Goal: Navigation & Orientation: Find specific page/section

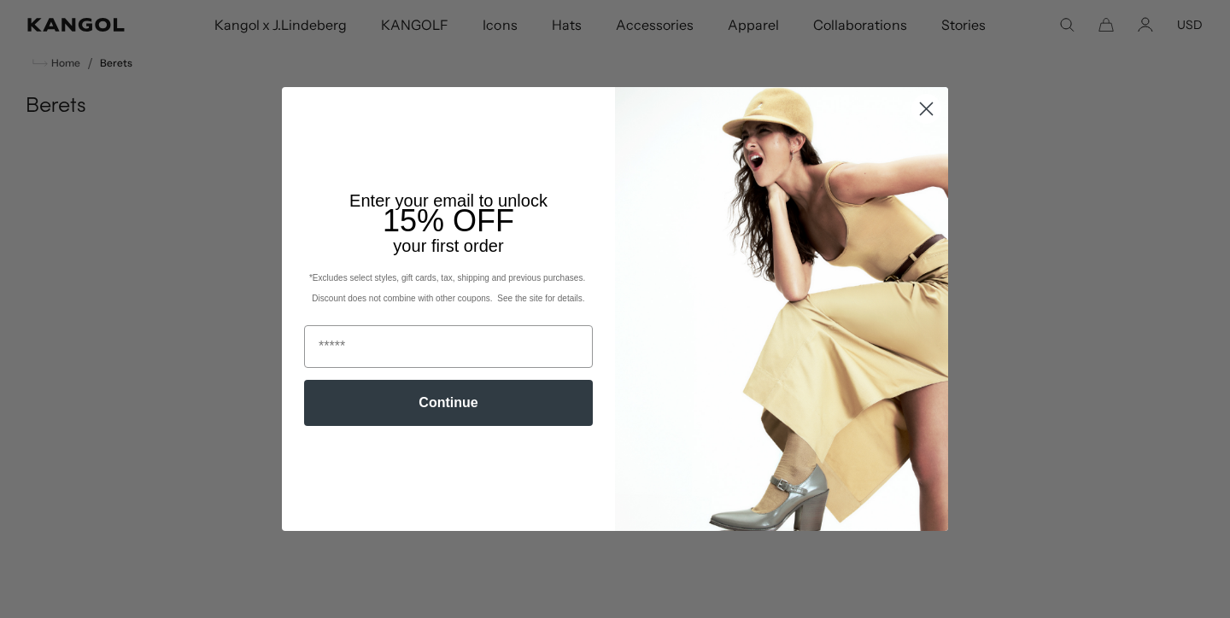
click at [925, 106] on circle "Close dialog" at bounding box center [926, 109] width 28 height 28
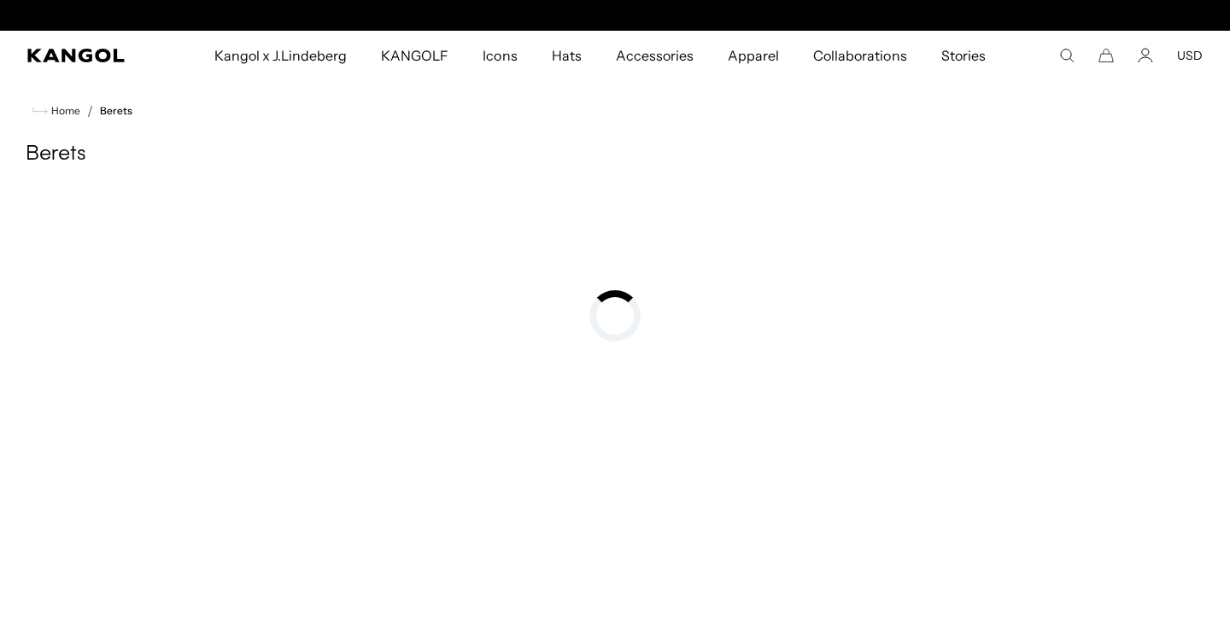
scroll to position [0, 352]
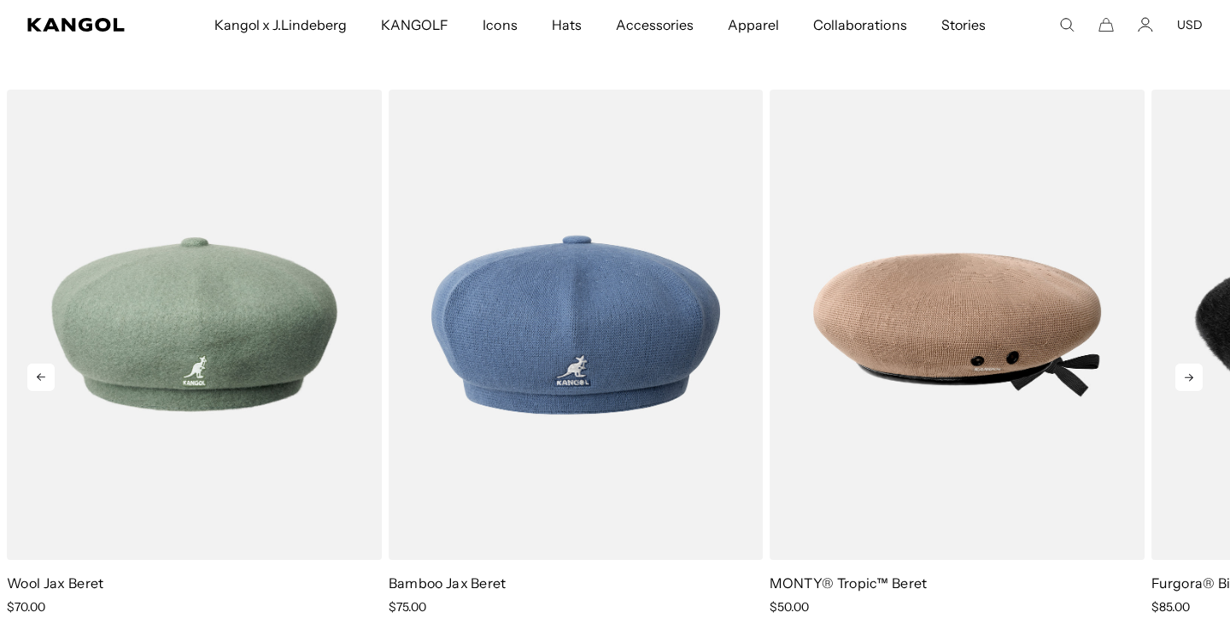
scroll to position [0, 352]
click at [1183, 370] on icon at bounding box center [1188, 377] width 27 height 27
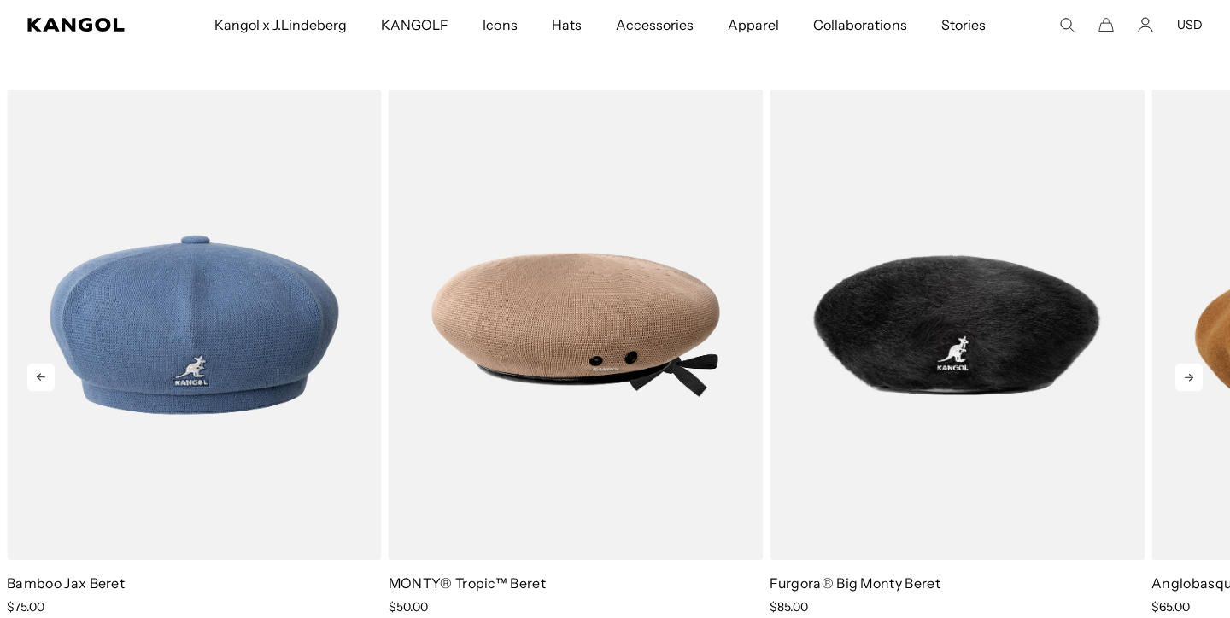
click at [1183, 370] on icon at bounding box center [1188, 377] width 27 height 27
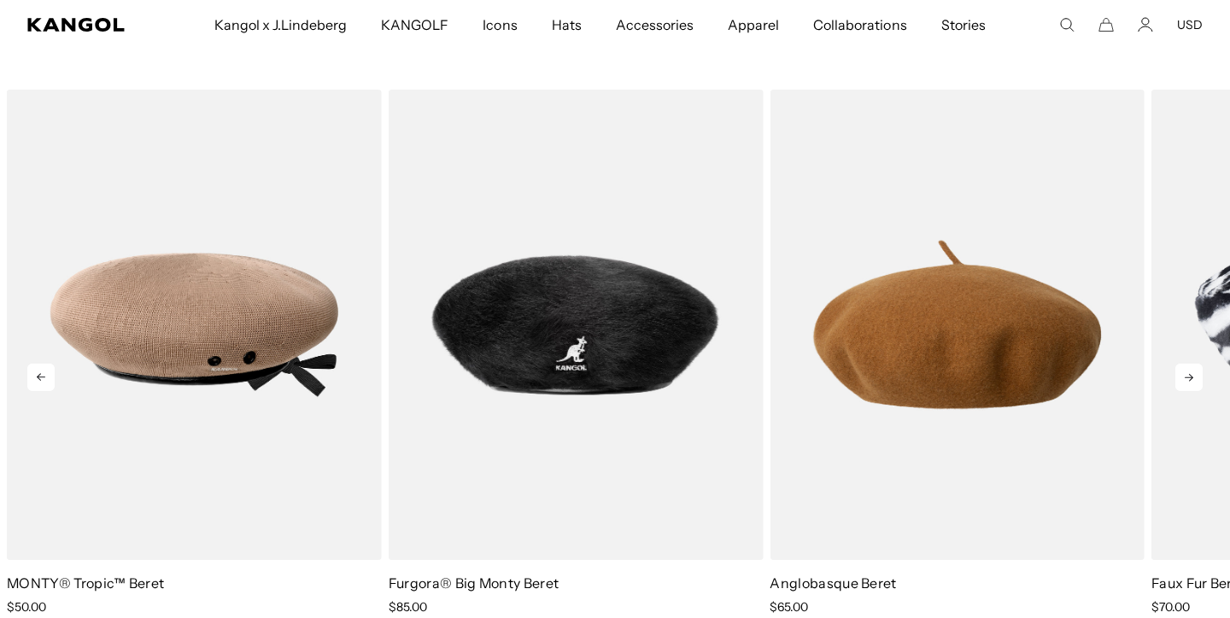
click at [1183, 370] on icon at bounding box center [1188, 377] width 27 height 27
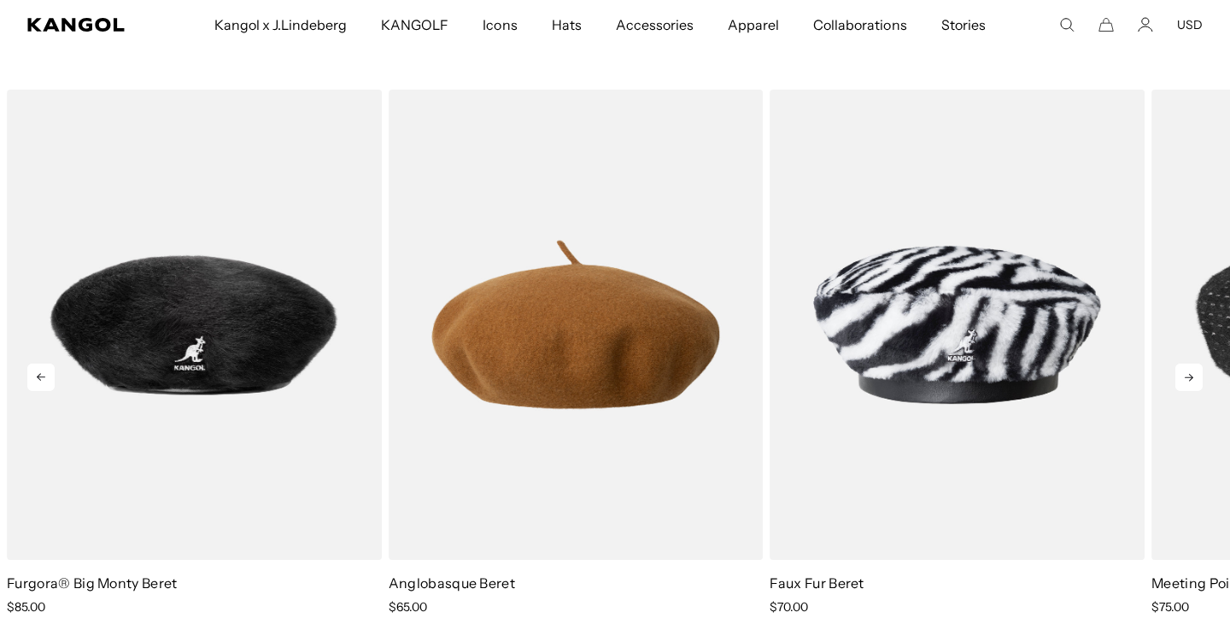
click at [1183, 370] on icon at bounding box center [1188, 377] width 27 height 27
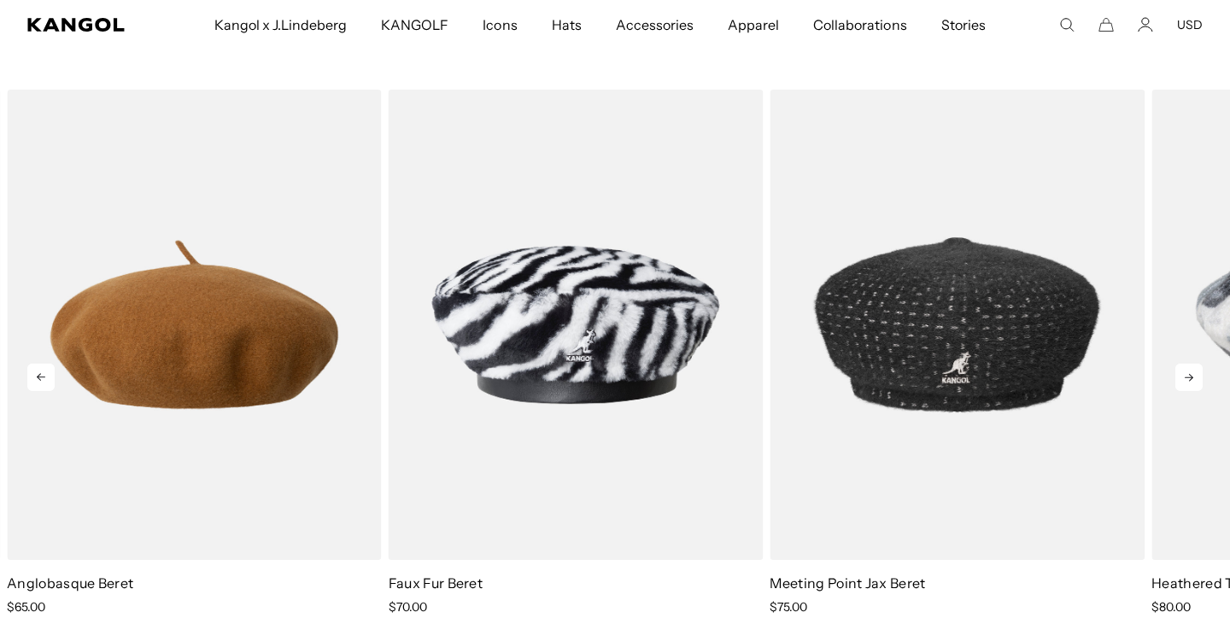
click at [1183, 370] on icon at bounding box center [1188, 377] width 27 height 27
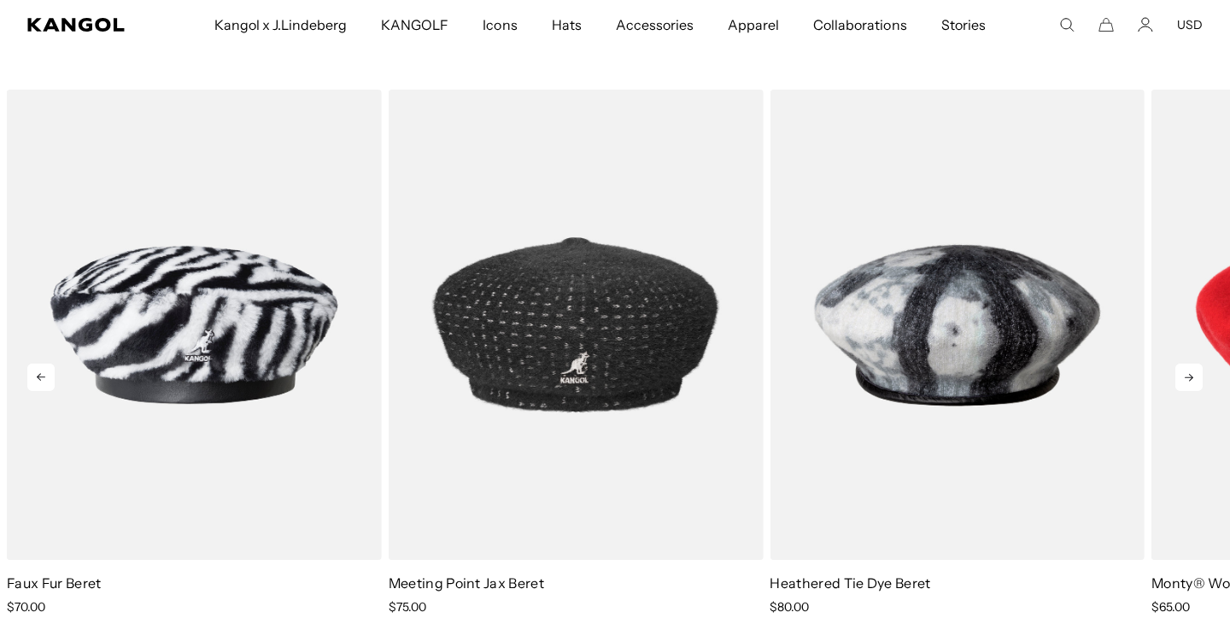
click at [1183, 370] on icon at bounding box center [1188, 377] width 27 height 27
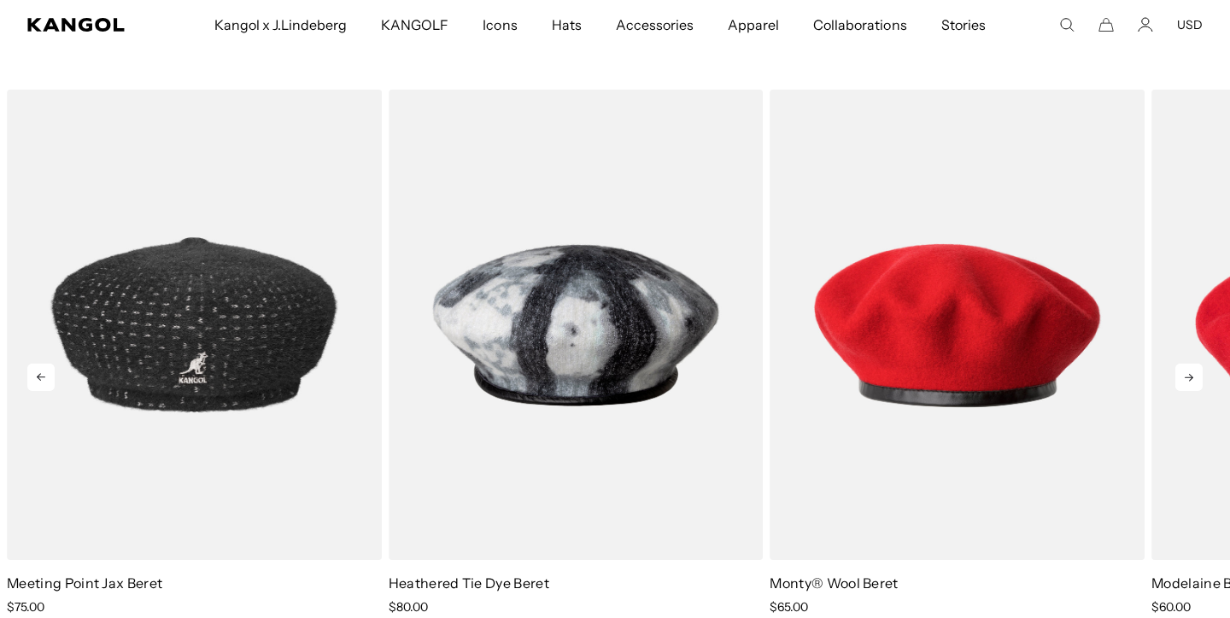
click at [1183, 370] on icon at bounding box center [1188, 377] width 27 height 27
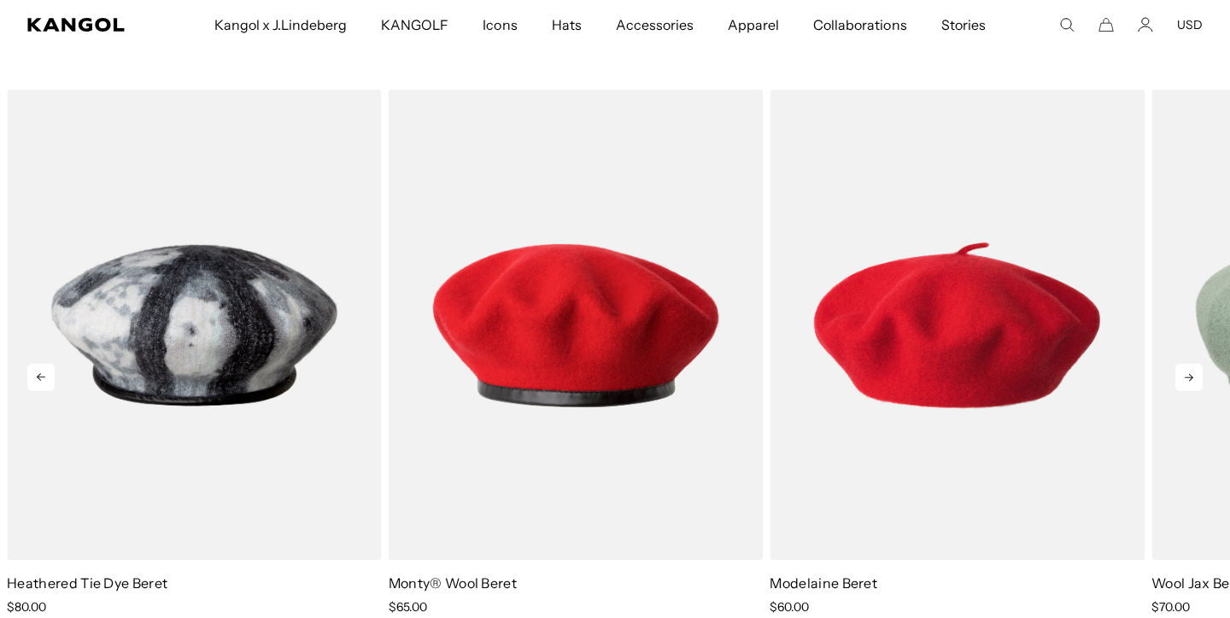
click at [1183, 370] on icon at bounding box center [1188, 377] width 27 height 27
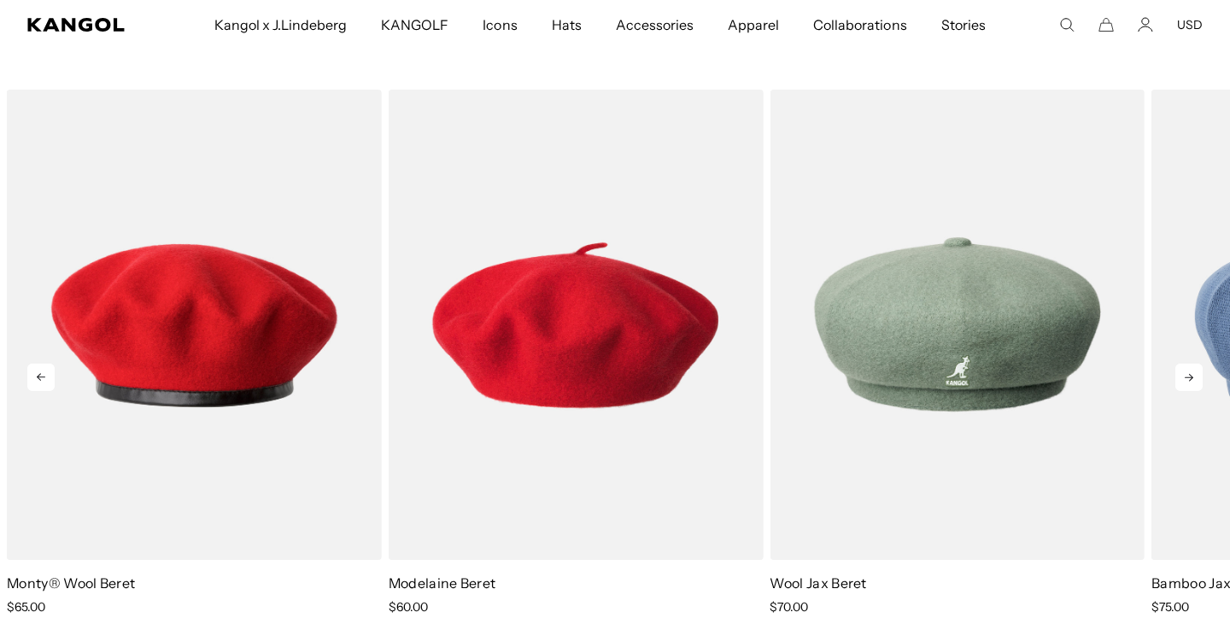
click at [1183, 370] on icon at bounding box center [1188, 377] width 27 height 27
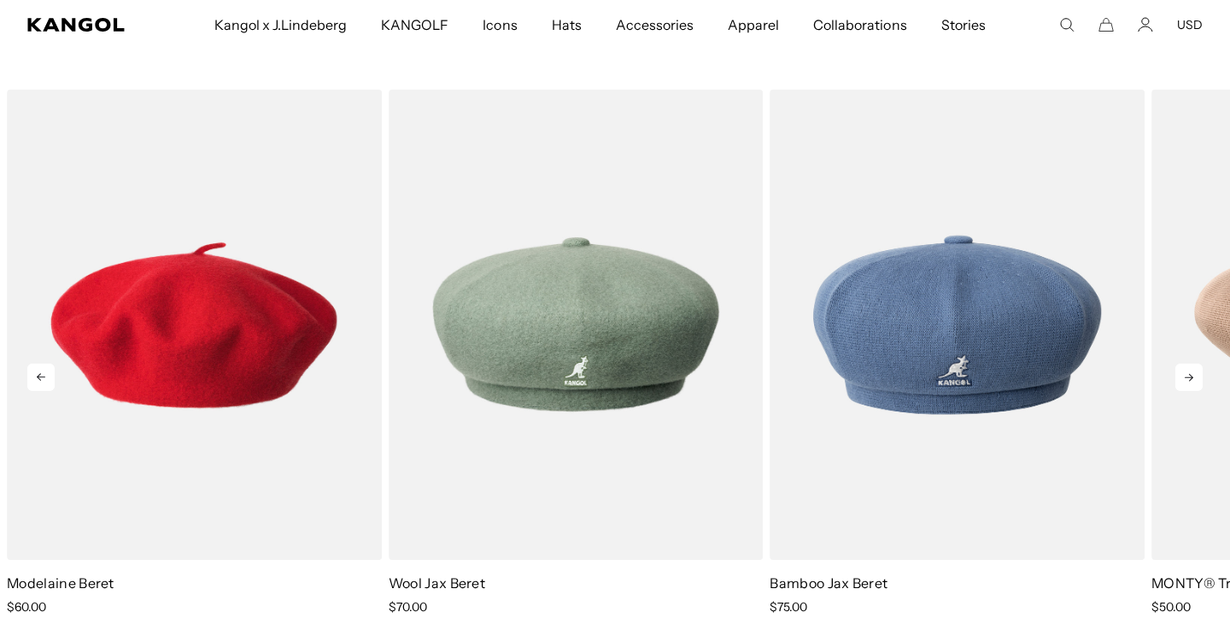
click at [1183, 370] on icon at bounding box center [1188, 377] width 27 height 27
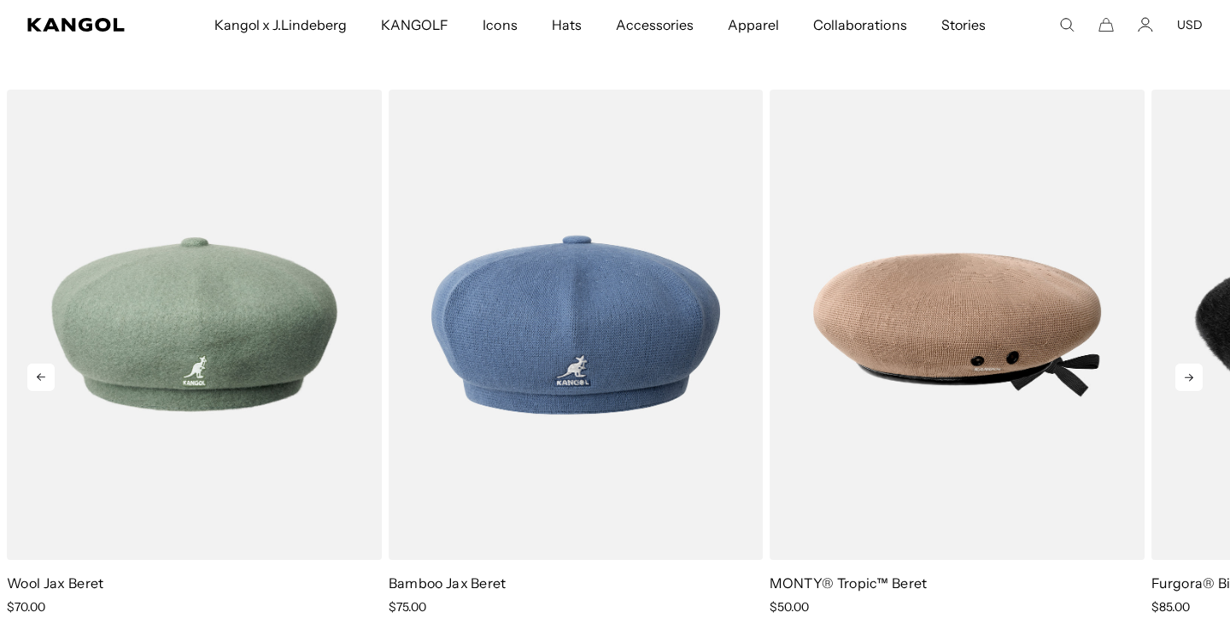
click at [1183, 370] on icon at bounding box center [1188, 377] width 27 height 27
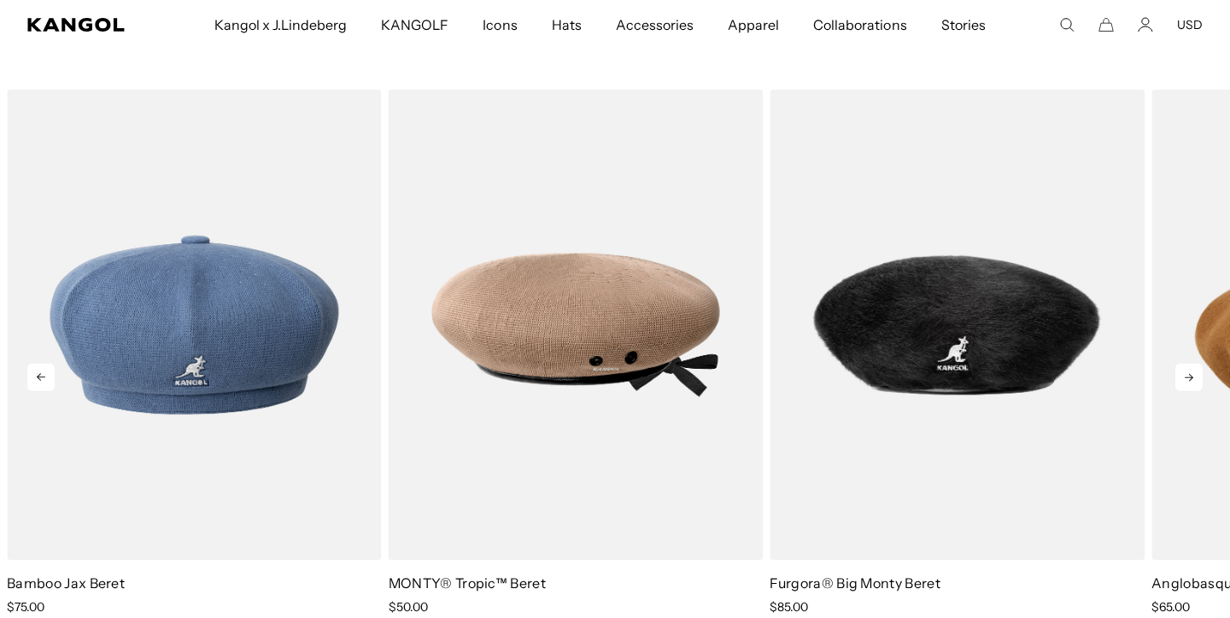
click at [1183, 370] on icon at bounding box center [1188, 377] width 27 height 27
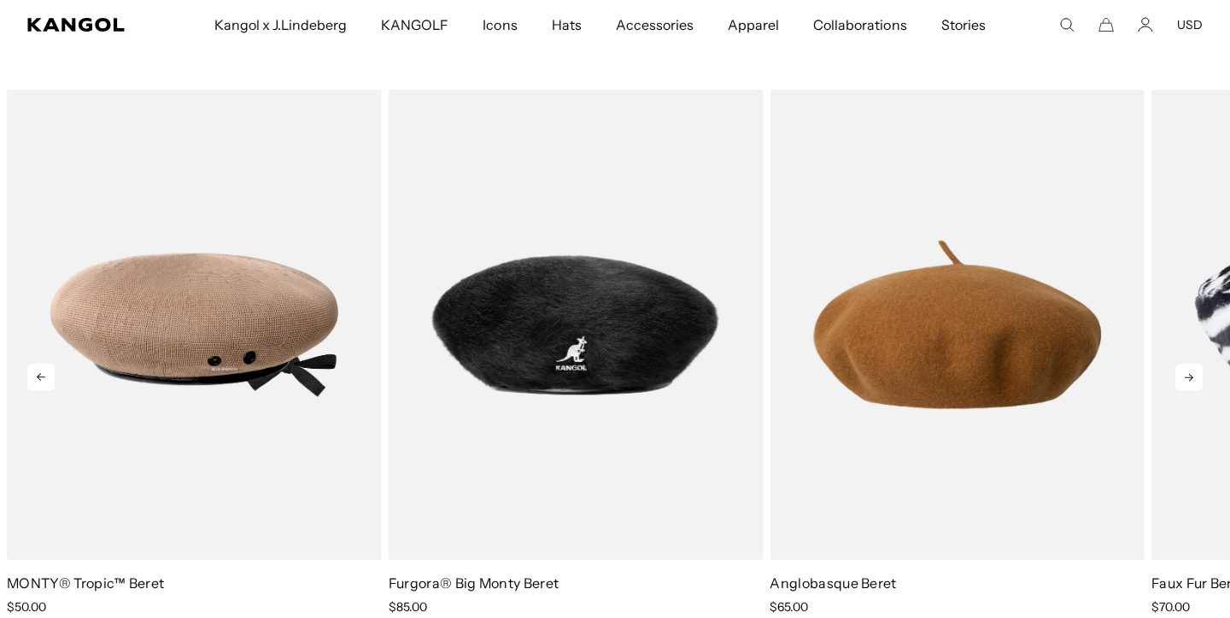
click at [1183, 370] on icon at bounding box center [1188, 377] width 27 height 27
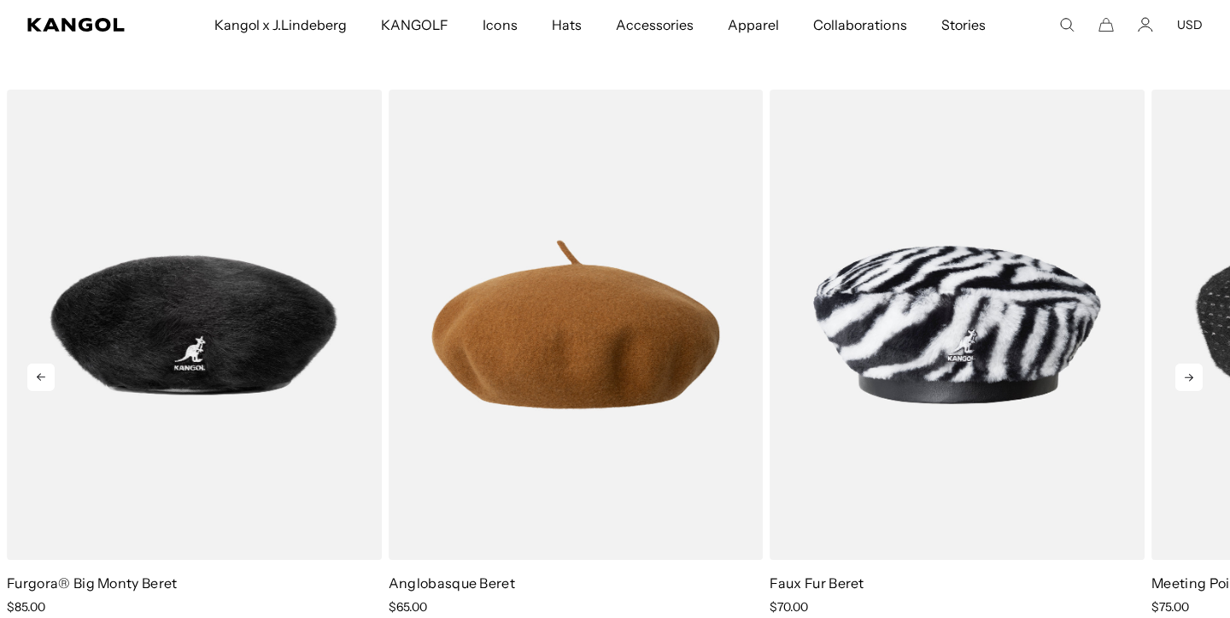
click at [1183, 370] on icon at bounding box center [1188, 377] width 27 height 27
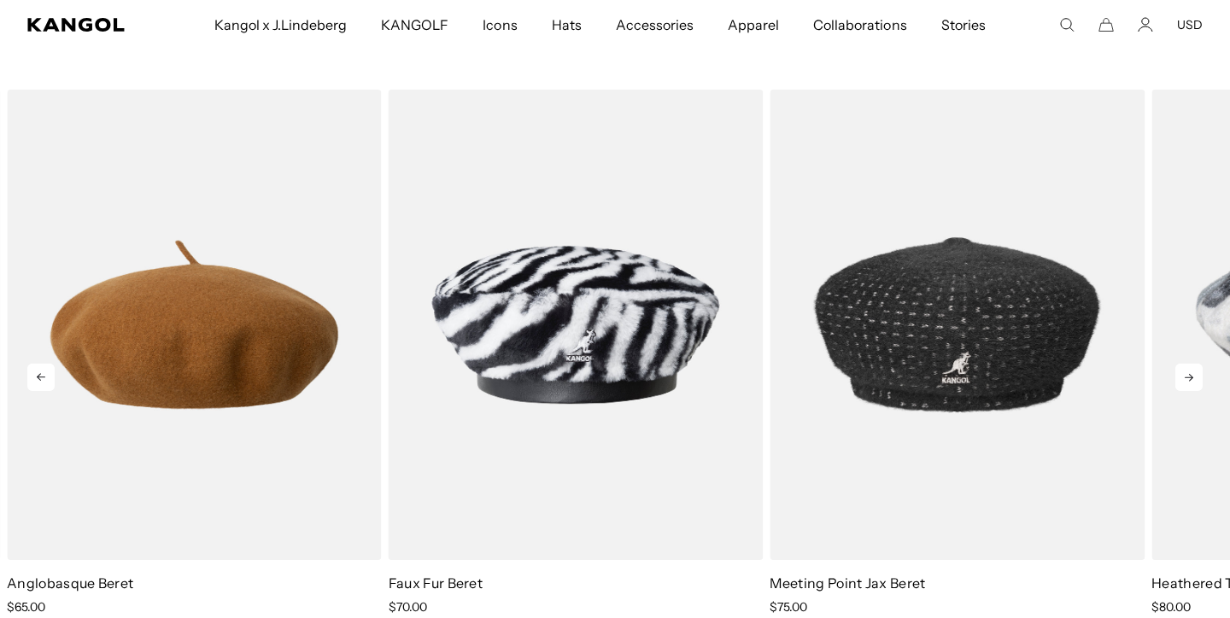
click at [1183, 370] on icon at bounding box center [1188, 377] width 27 height 27
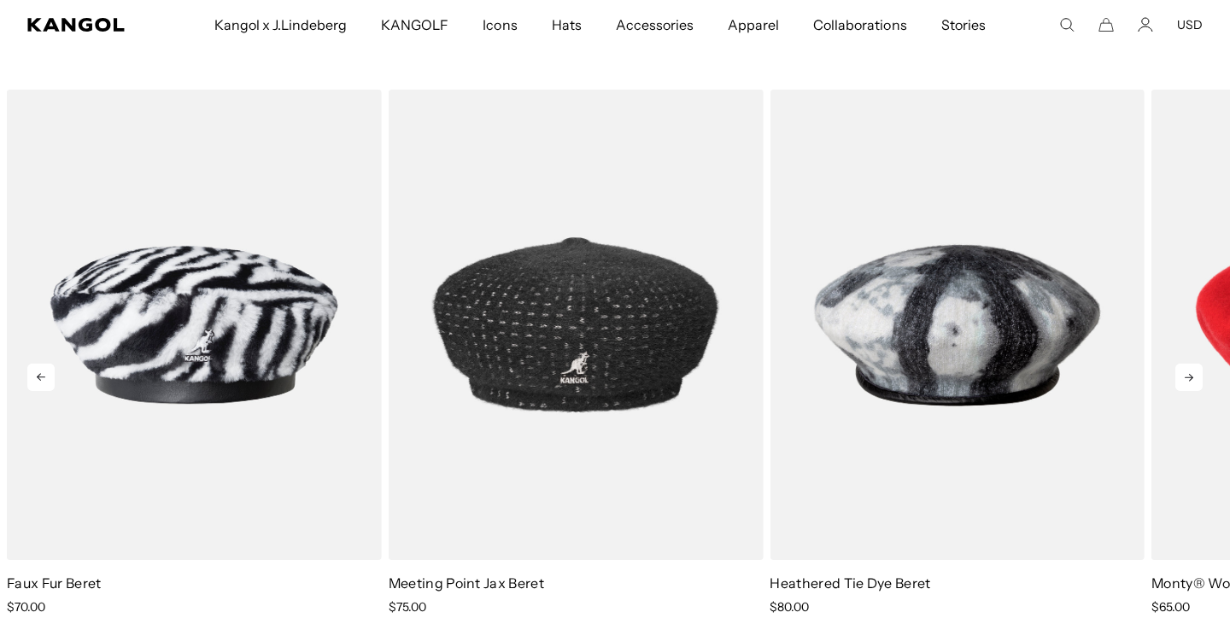
click at [1183, 370] on icon at bounding box center [1188, 377] width 27 height 27
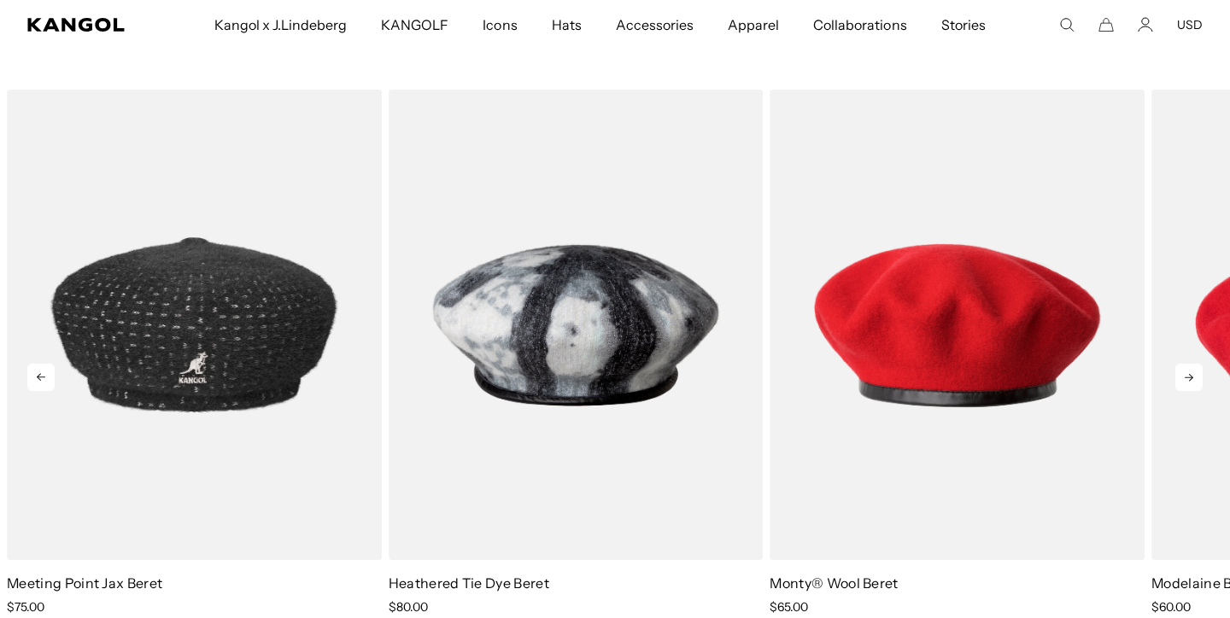
click at [1183, 370] on icon at bounding box center [1188, 377] width 27 height 27
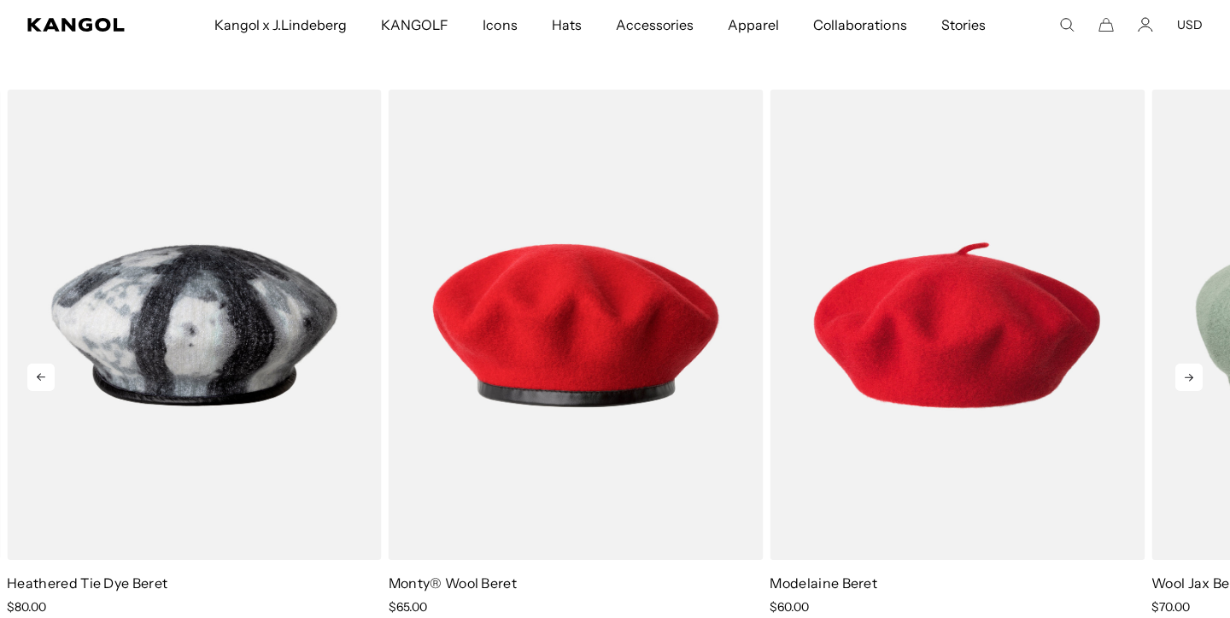
click at [1183, 370] on icon at bounding box center [1188, 377] width 27 height 27
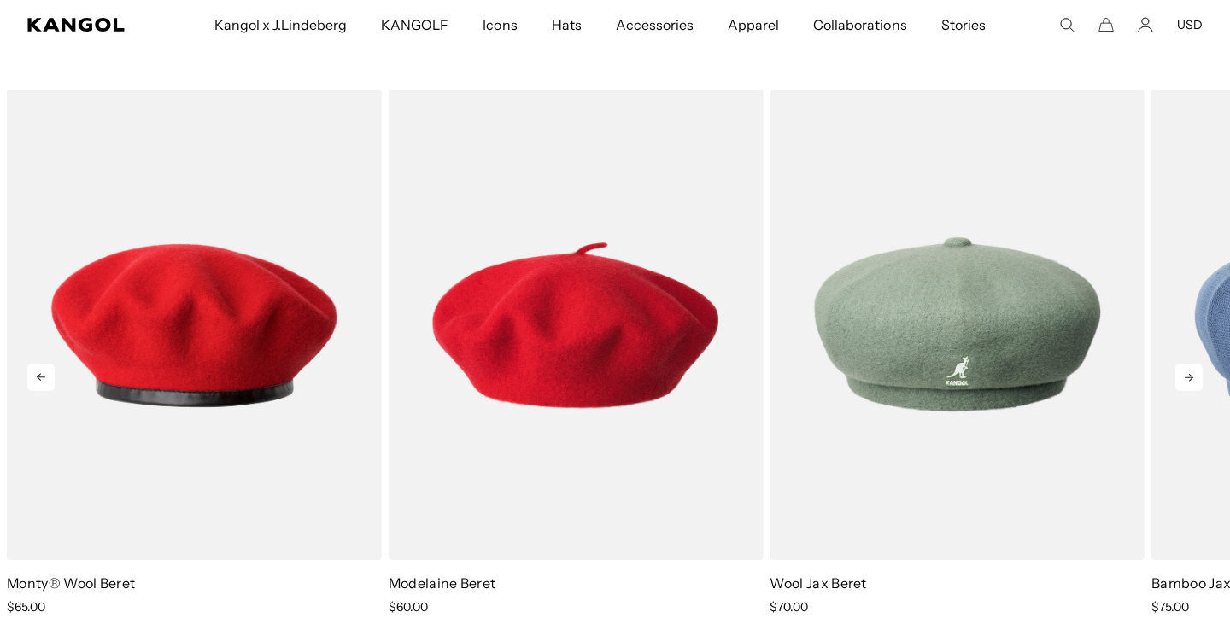
click at [1183, 370] on icon at bounding box center [1188, 377] width 27 height 27
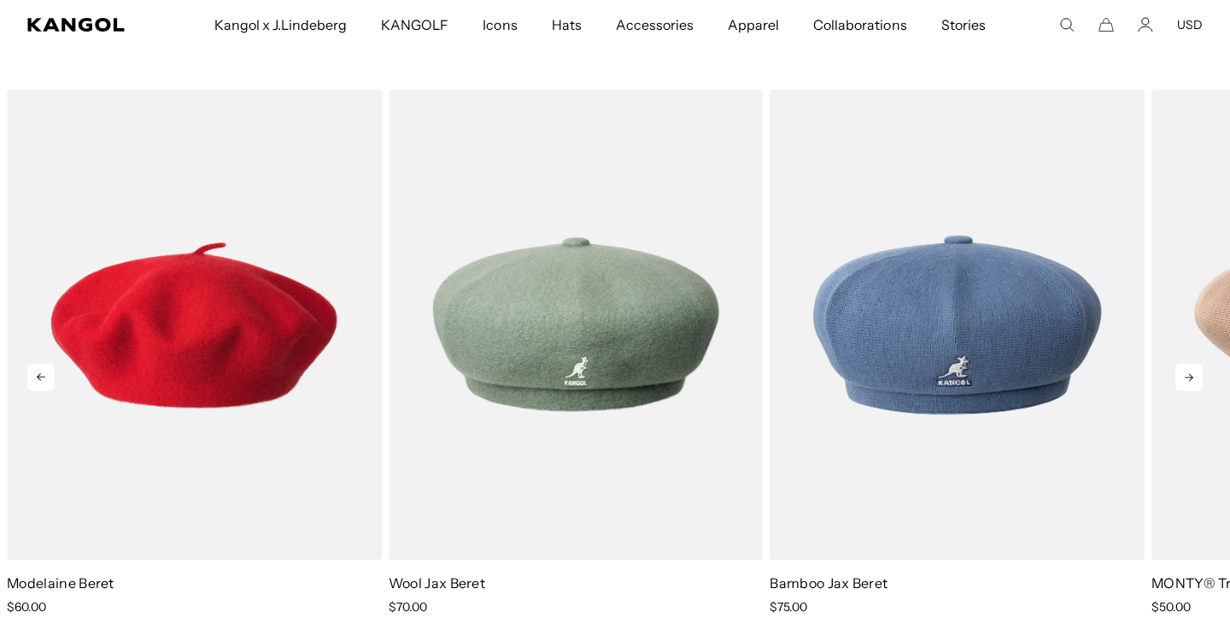
scroll to position [0, 352]
click at [1183, 370] on icon at bounding box center [1188, 377] width 27 height 27
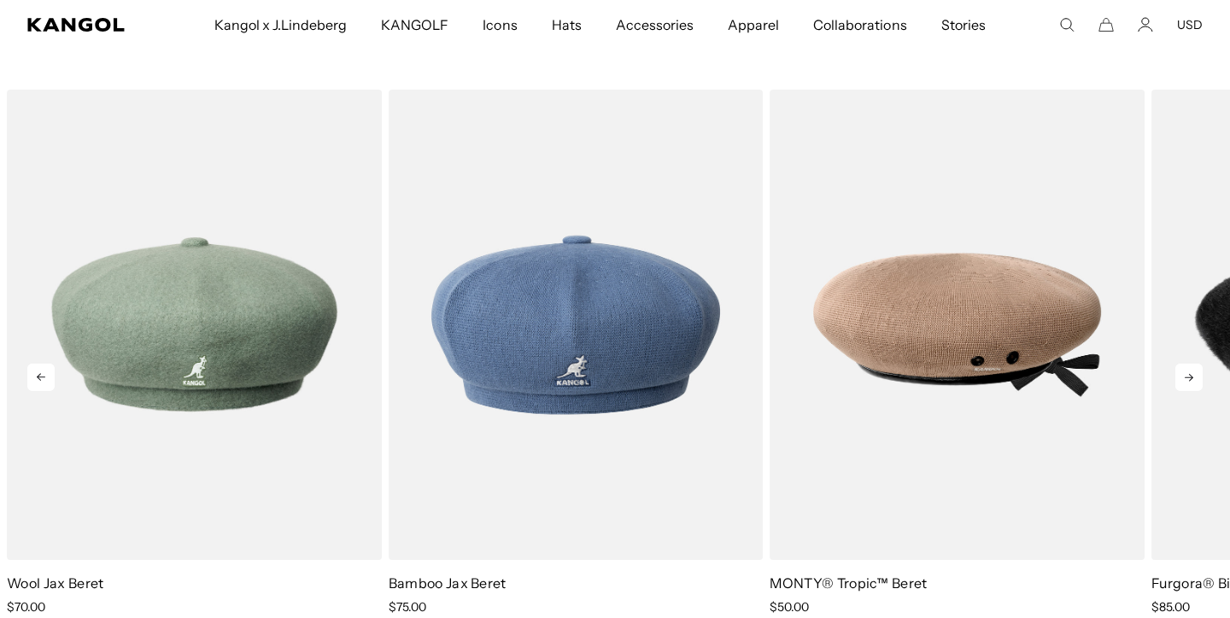
click at [1183, 370] on icon at bounding box center [1188, 377] width 27 height 27
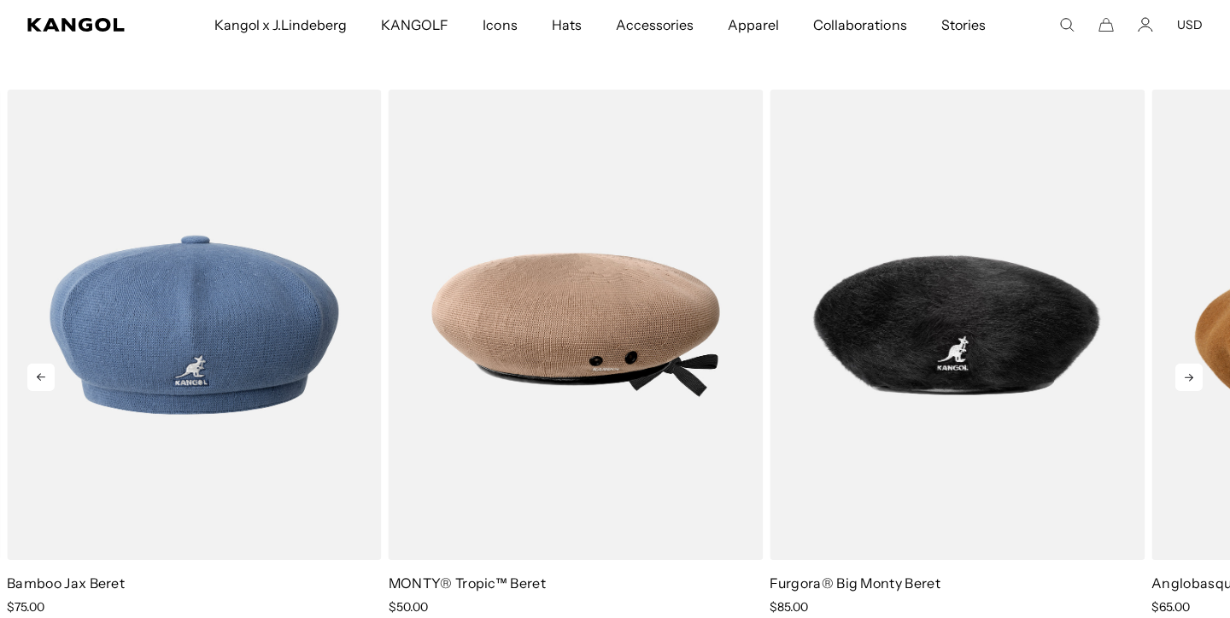
click at [1183, 370] on icon at bounding box center [1188, 377] width 27 height 27
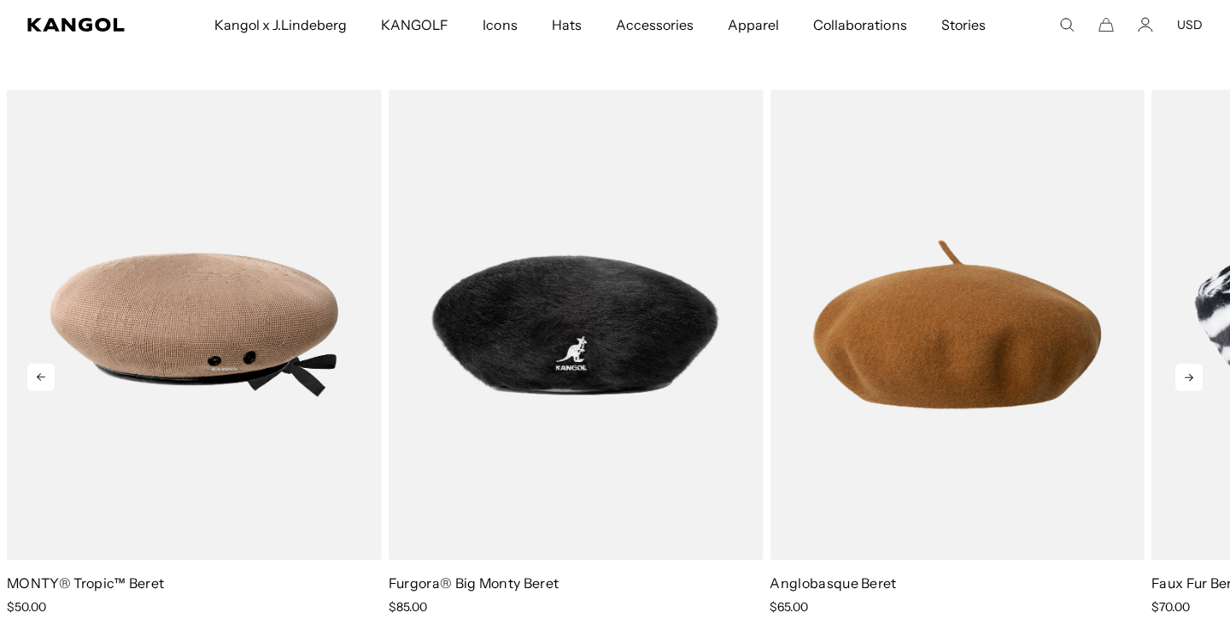
click at [1183, 370] on icon at bounding box center [1188, 377] width 27 height 27
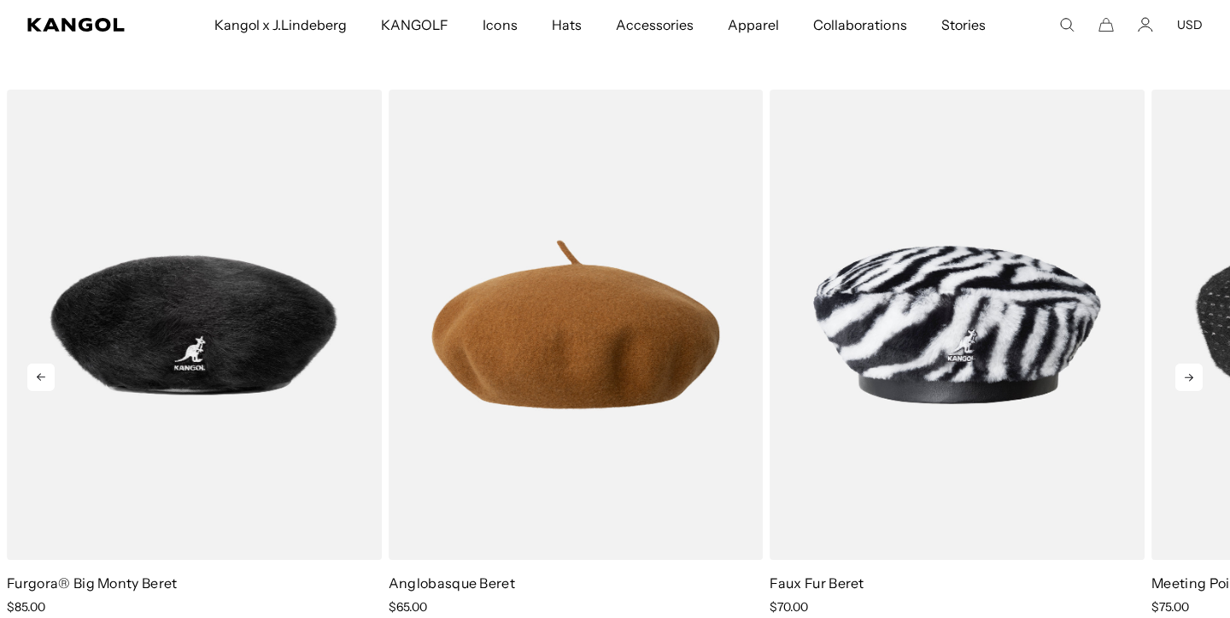
click at [1183, 370] on icon at bounding box center [1188, 377] width 27 height 27
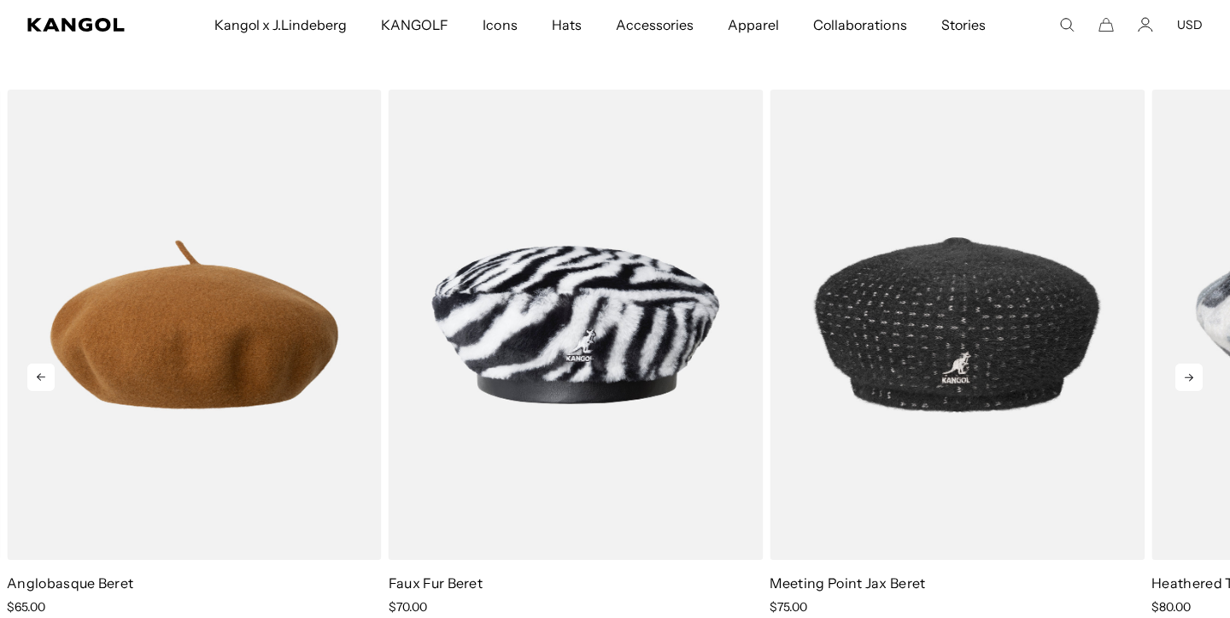
click at [1183, 370] on icon at bounding box center [1188, 377] width 27 height 27
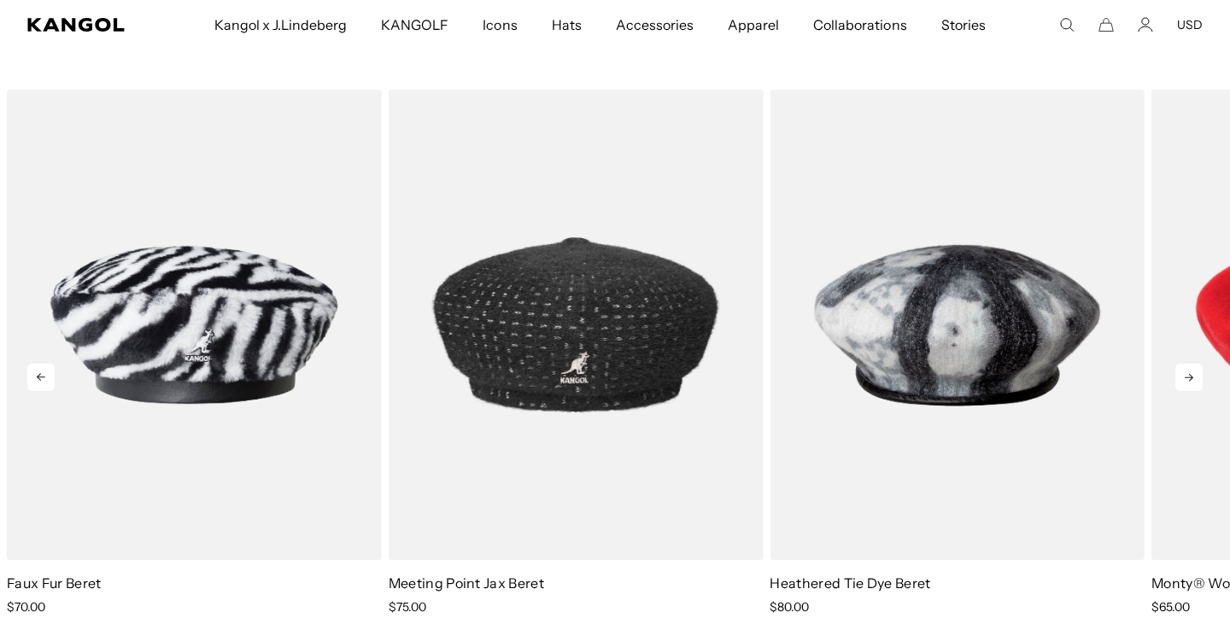
click at [1183, 370] on icon at bounding box center [1188, 377] width 27 height 27
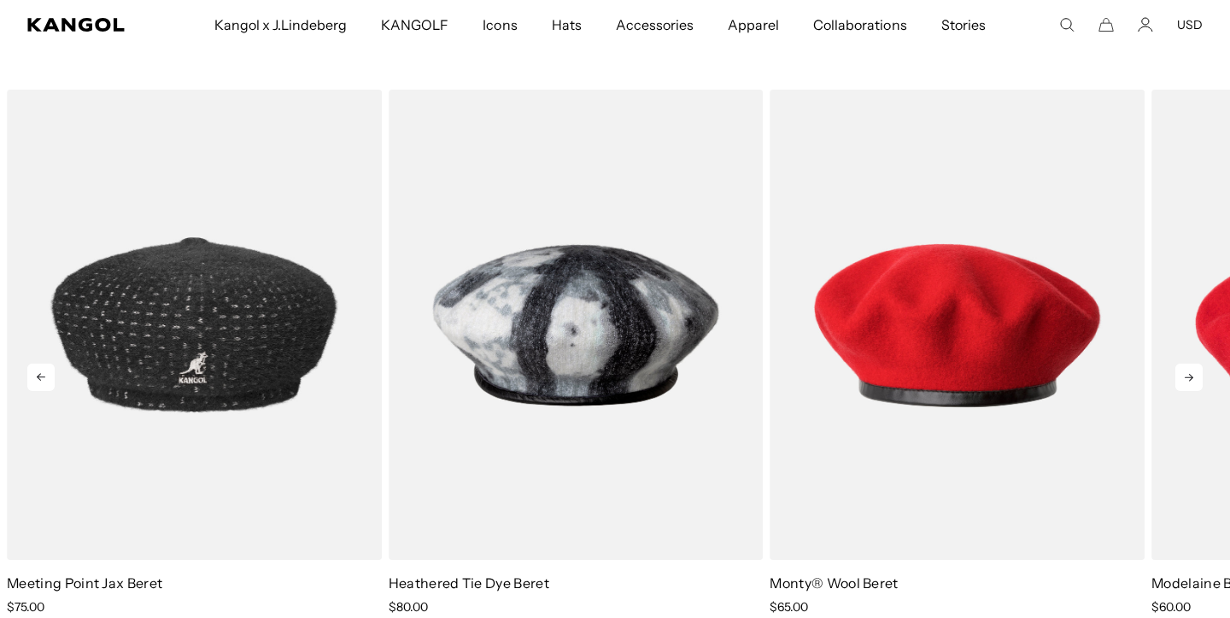
click at [1183, 370] on icon at bounding box center [1188, 377] width 27 height 27
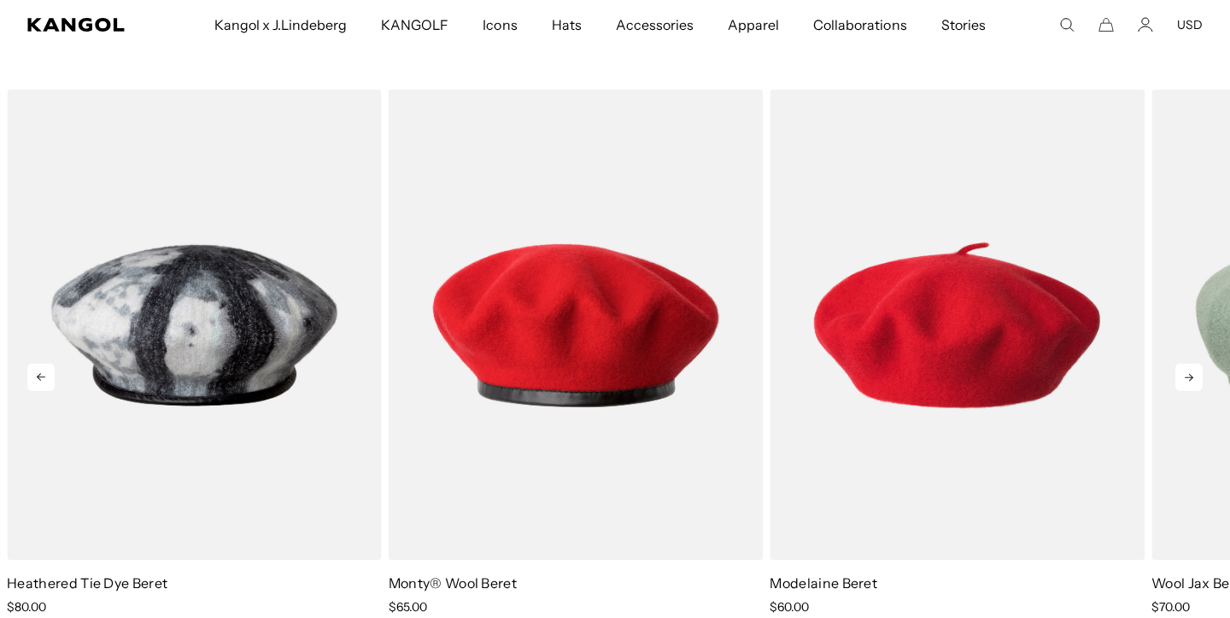
click at [1183, 370] on icon at bounding box center [1188, 377] width 27 height 27
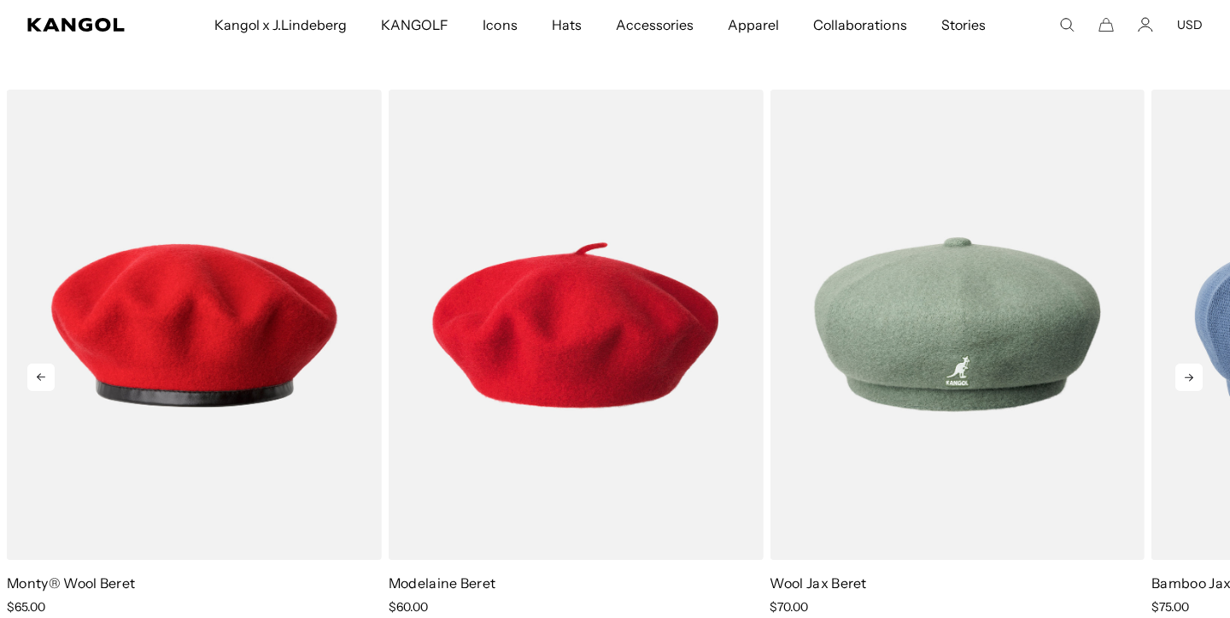
click at [1183, 370] on icon at bounding box center [1188, 377] width 27 height 27
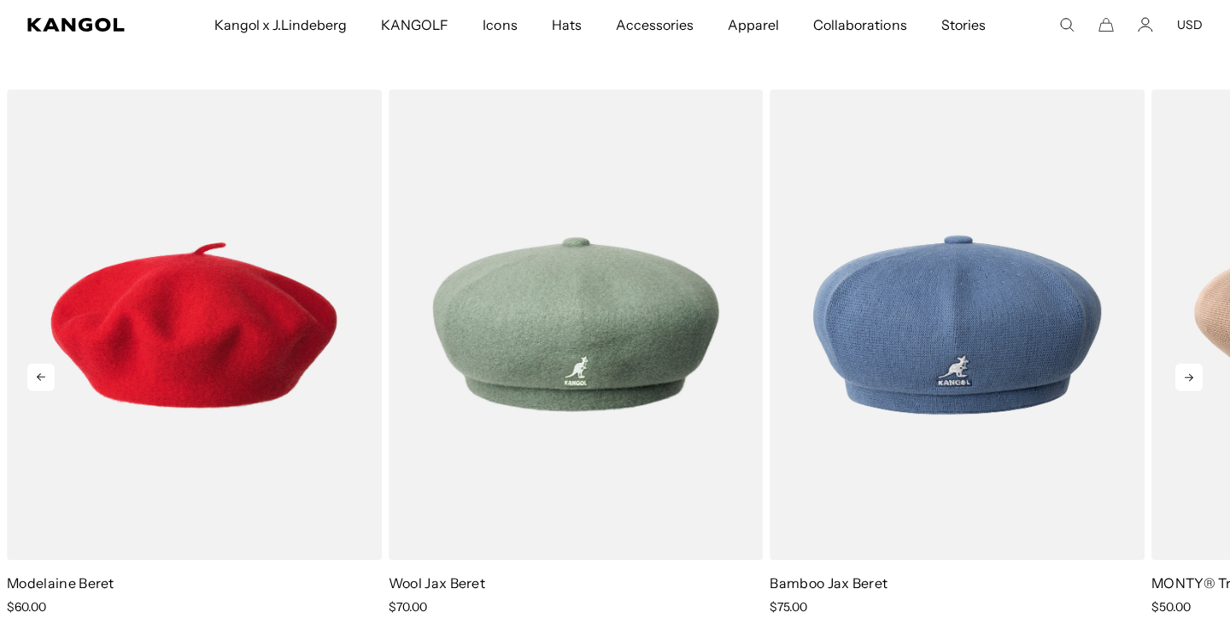
click at [1183, 370] on icon at bounding box center [1188, 377] width 27 height 27
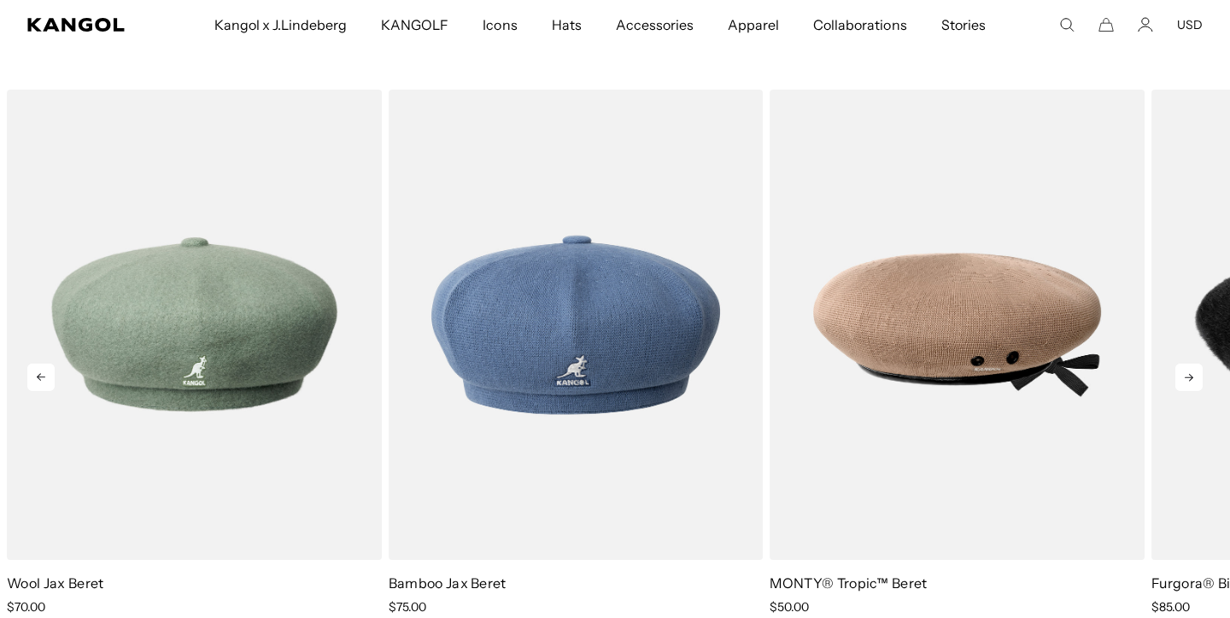
click at [1183, 370] on icon at bounding box center [1188, 377] width 27 height 27
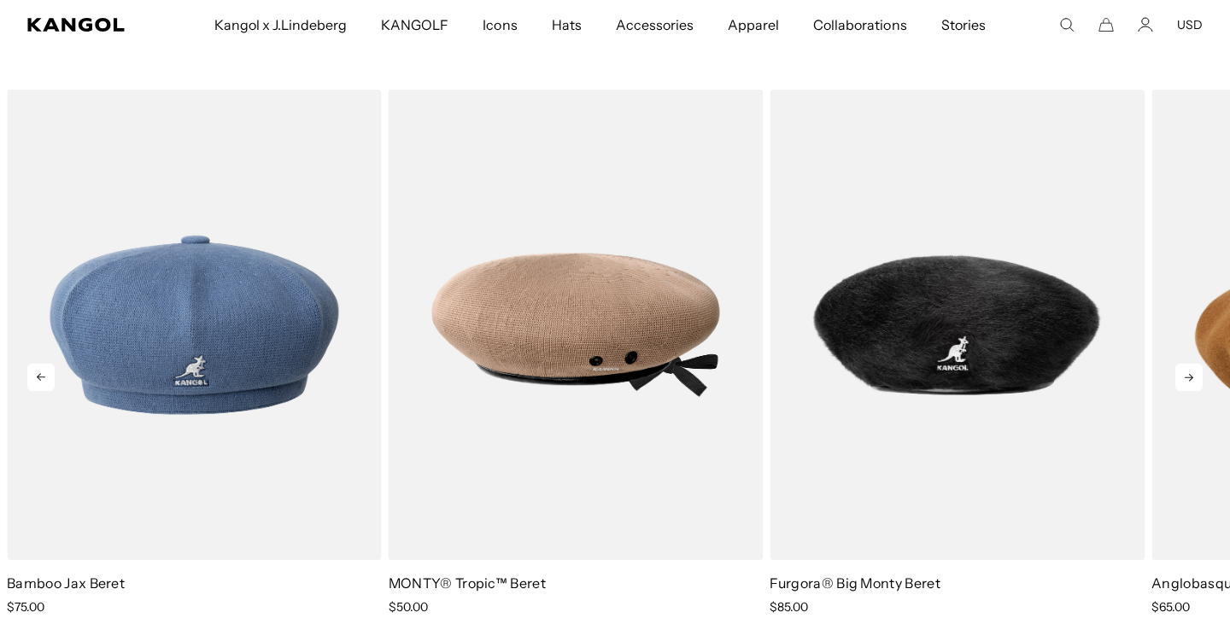
click at [1183, 370] on icon at bounding box center [1188, 377] width 27 height 27
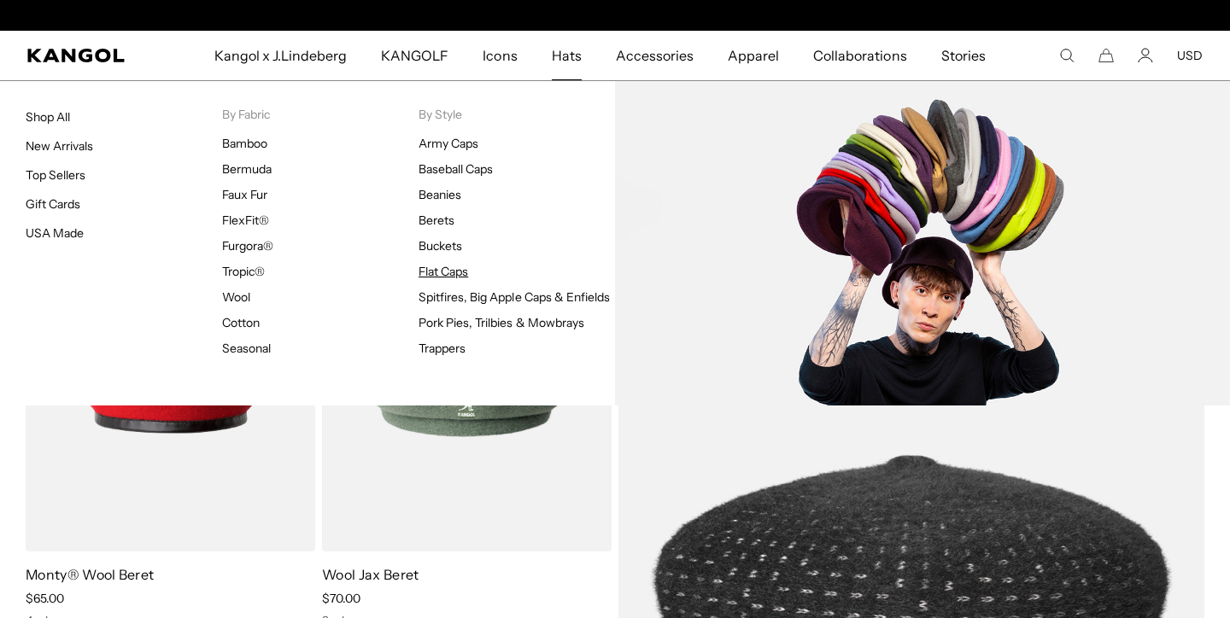
scroll to position [0, 352]
click at [429, 271] on link "Flat Caps" at bounding box center [443, 271] width 50 height 15
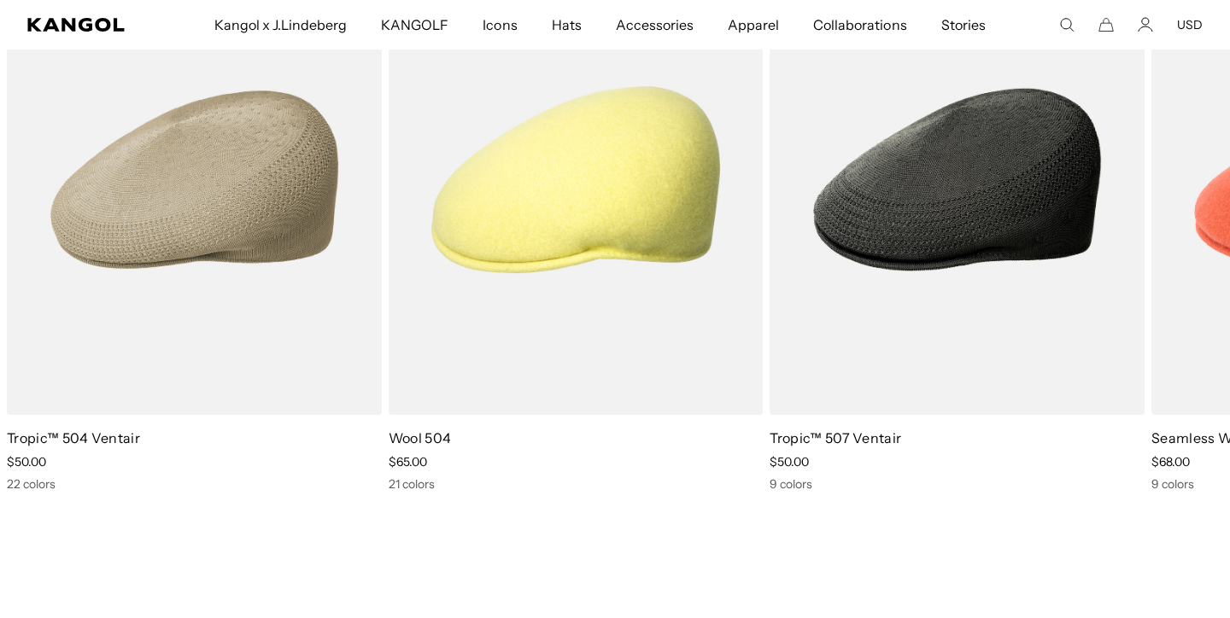
scroll to position [8481, 0]
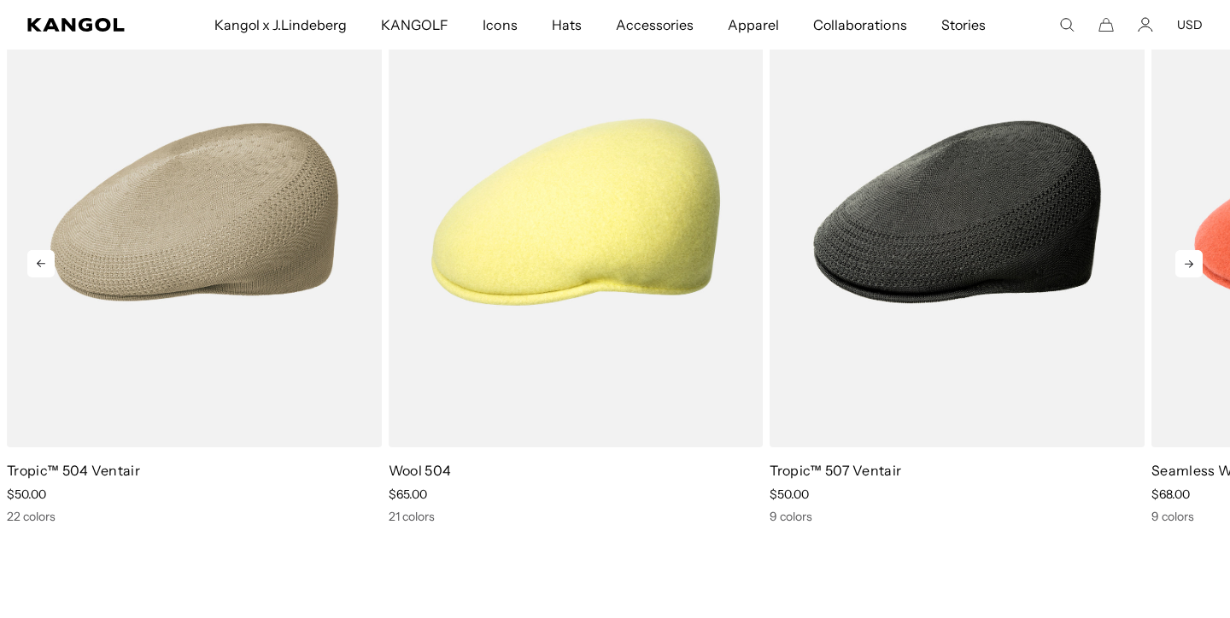
click at [1186, 265] on icon at bounding box center [1188, 264] width 9 height 8
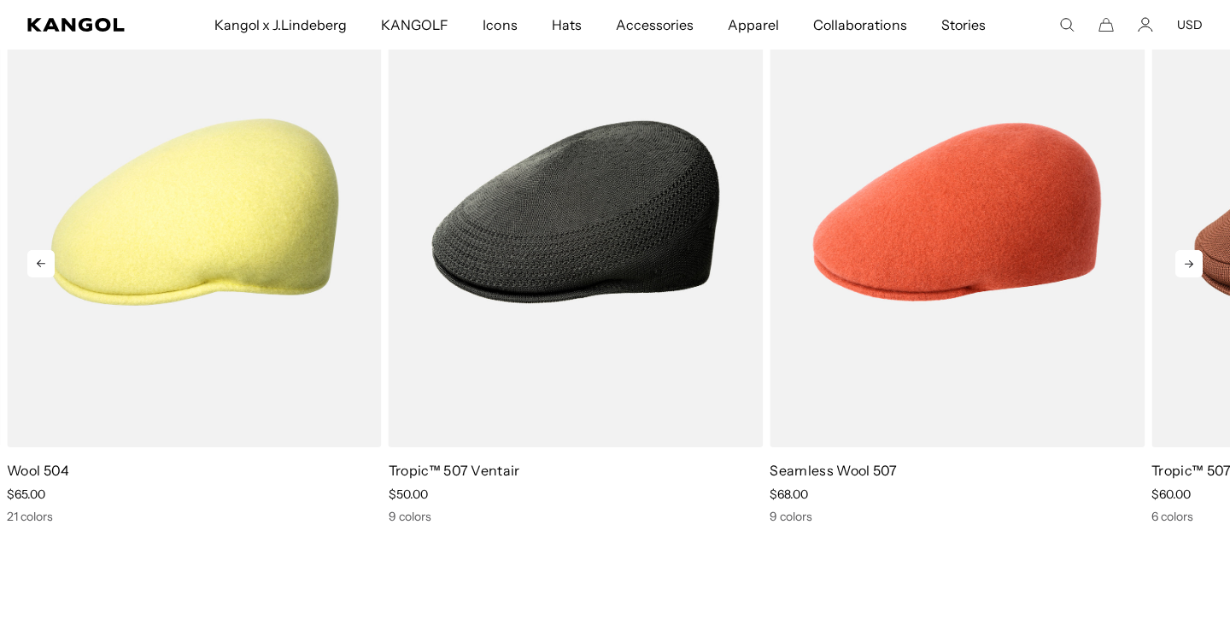
click at [1186, 265] on icon at bounding box center [1188, 264] width 9 height 8
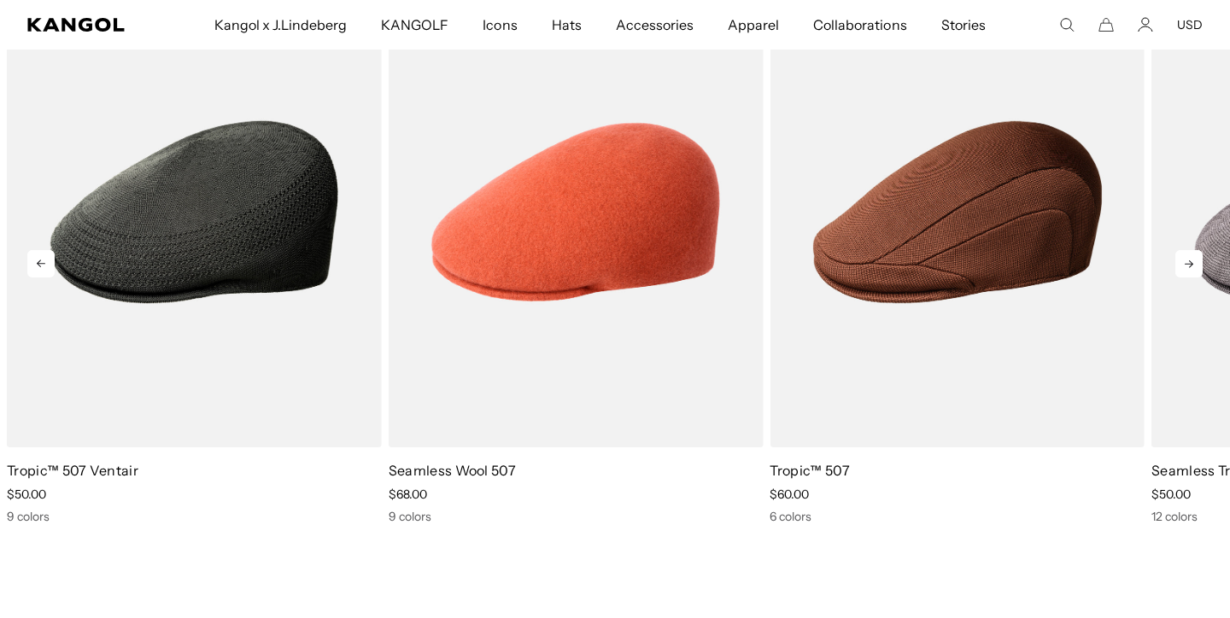
click at [1186, 265] on icon at bounding box center [1188, 264] width 9 height 8
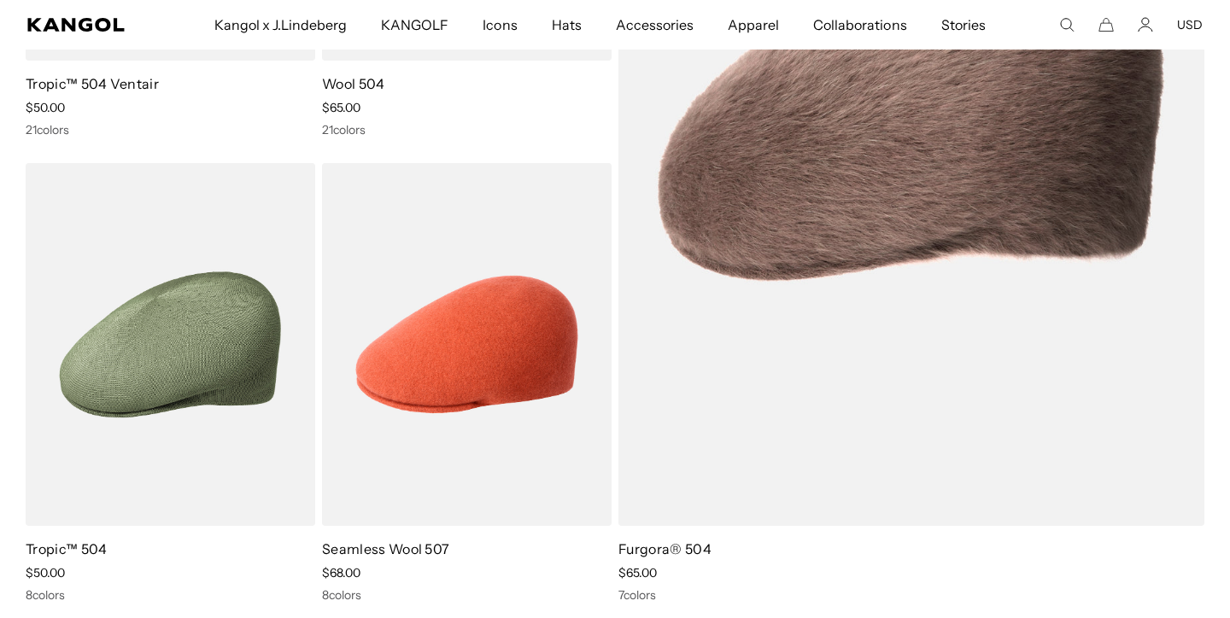
scroll to position [0, 0]
